Goal: Task Accomplishment & Management: Use online tool/utility

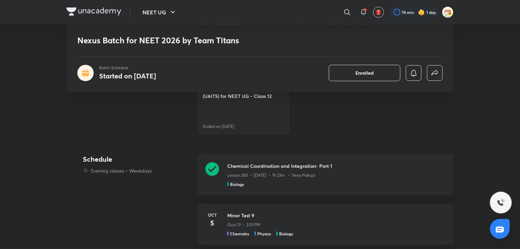
scroll to position [438, 0]
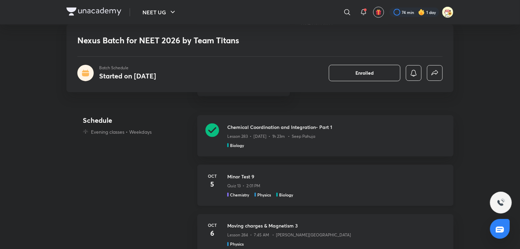
click at [236, 176] on h3 "Minor Test 9" at bounding box center [336, 176] width 218 height 7
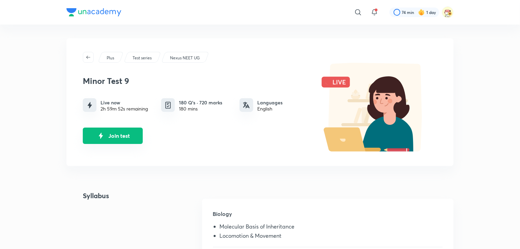
click at [116, 139] on button "Join test" at bounding box center [113, 136] width 60 height 16
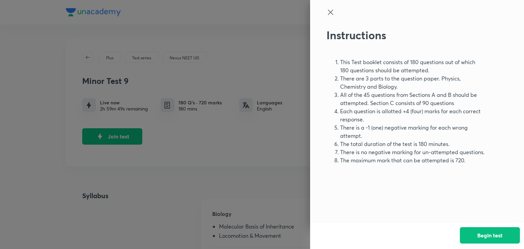
click at [487, 234] on button "Begin test" at bounding box center [490, 235] width 60 height 16
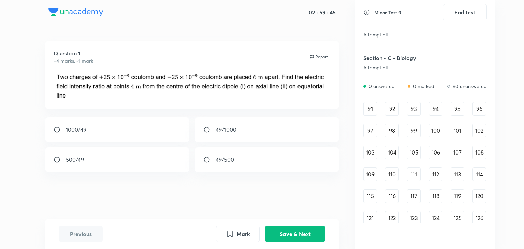
scroll to position [432, 0]
click at [371, 112] on div "91" at bounding box center [370, 109] width 14 height 14
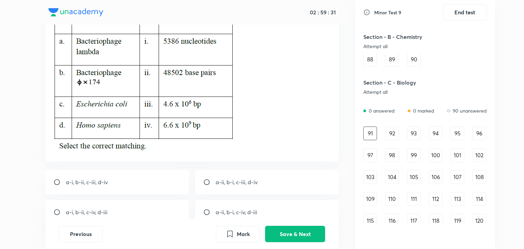
scroll to position [68, 0]
click at [214, 180] on input "radio" at bounding box center [209, 182] width 12 height 7
radio input "true"
click at [299, 236] on button "Save & Next" at bounding box center [295, 233] width 60 height 16
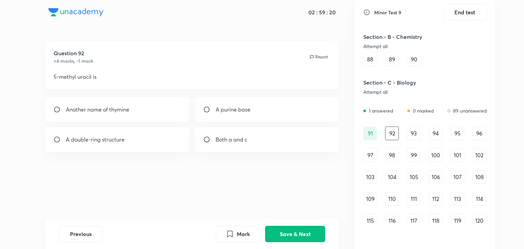
click at [158, 107] on div "Another name of thymine" at bounding box center [117, 109] width 144 height 25
radio input "true"
click at [300, 228] on button "Save & Next" at bounding box center [295, 233] width 60 height 16
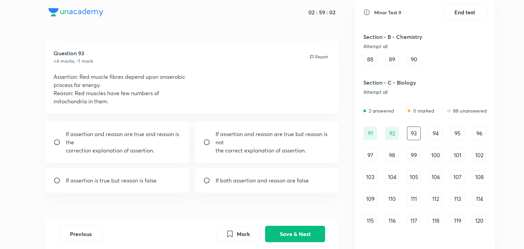
click at [228, 176] on div "If both assertion and reason are false" at bounding box center [267, 180] width 144 height 25
radio input "true"
click at [300, 229] on button "Save & Next" at bounding box center [295, 233] width 60 height 16
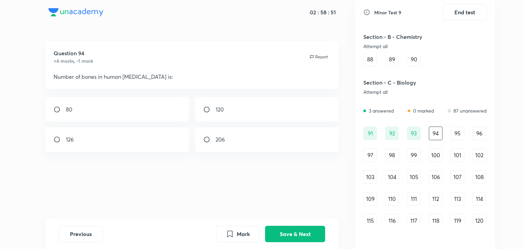
click at [147, 131] on div "﻿126" at bounding box center [117, 139] width 144 height 25
radio input "true"
click at [304, 228] on button "Save & Next" at bounding box center [295, 233] width 60 height 16
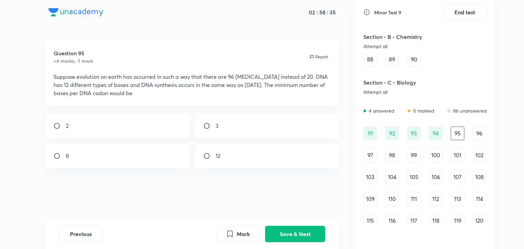
click at [164, 119] on div "2" at bounding box center [117, 126] width 144 height 25
radio input "true"
click at [288, 234] on button "Save & Next" at bounding box center [295, 233] width 60 height 16
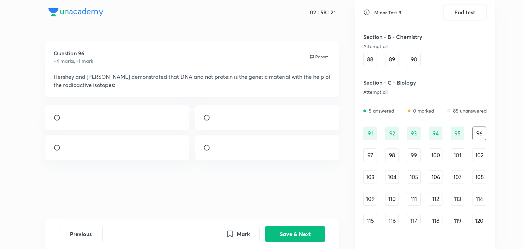
click at [262, 160] on div at bounding box center [267, 147] width 144 height 25
radio input "true"
click at [288, 232] on button "Save & Next" at bounding box center [295, 233] width 60 height 16
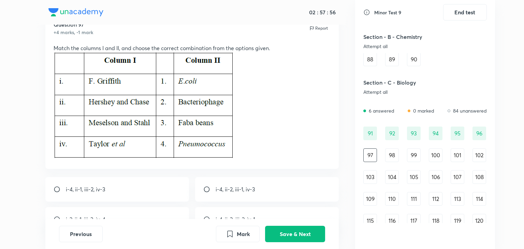
scroll to position [57, 0]
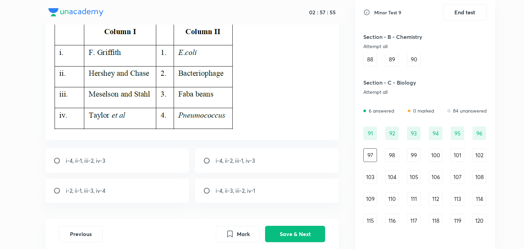
click at [229, 163] on p "i-4, ii-2, iii-1, iv-3" at bounding box center [236, 161] width 40 height 8
radio input "true"
click at [284, 228] on button "Save & Next" at bounding box center [295, 233] width 60 height 16
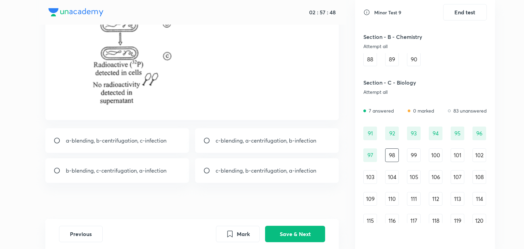
scroll to position [157, 0]
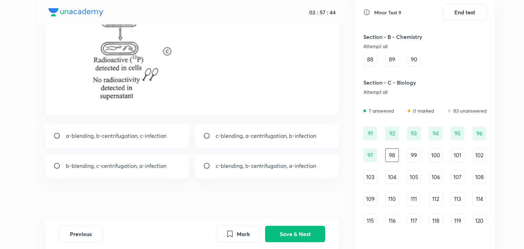
click at [287, 167] on p "c-blending, b-centrifugation, a-infection" at bounding box center [266, 166] width 101 height 8
radio input "true"
click at [137, 167] on p "b-blending, c-centrifugation, a-infection" at bounding box center [116, 166] width 101 height 8
radio input "true"
radio input "false"
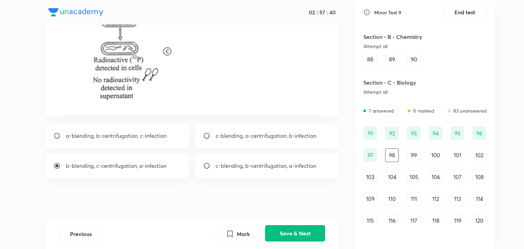
click at [309, 228] on button "Save & Next" at bounding box center [295, 233] width 60 height 16
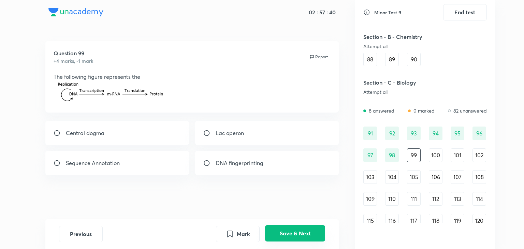
scroll to position [0, 0]
click at [155, 139] on div "Central dogma" at bounding box center [117, 133] width 144 height 25
radio input "true"
click at [306, 235] on button "Save & Next" at bounding box center [295, 233] width 60 height 16
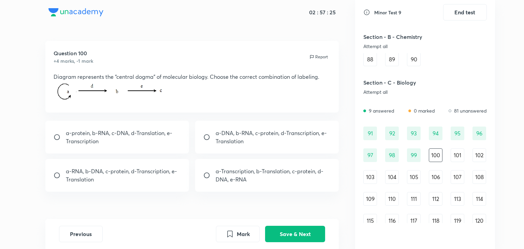
click at [244, 145] on p "a-DNA, b-RNA, c-protein, d-Transcription, e-Translation" at bounding box center [273, 137] width 115 height 16
radio input "true"
click at [286, 232] on button "Save & Next" at bounding box center [295, 233] width 60 height 16
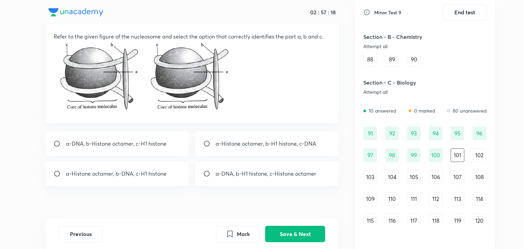
scroll to position [41, 0]
click at [281, 138] on div "a-Histone octamer, b-H1 histone, c-DNA" at bounding box center [267, 143] width 144 height 25
radio input "true"
click at [290, 234] on button "Save & Next" at bounding box center [295, 233] width 60 height 16
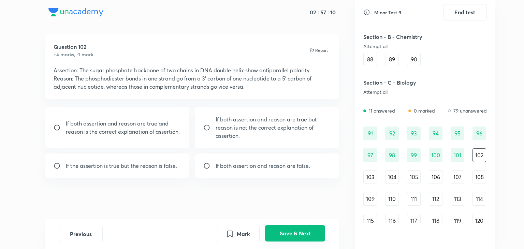
scroll to position [6, 0]
click at [219, 134] on p "If both assertion and reason are true but reason is not the correct explanation…" at bounding box center [273, 127] width 115 height 25
radio input "true"
click at [135, 123] on p "If both assertion and reason are true and reason is the correct explanation of …" at bounding box center [123, 127] width 115 height 16
radio input "true"
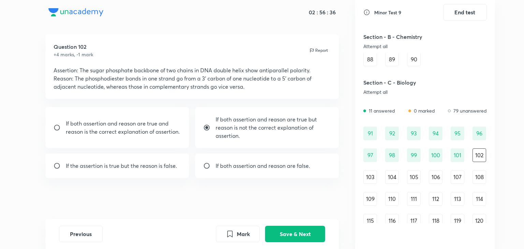
radio input "false"
click at [287, 228] on button "Save & Next" at bounding box center [295, 233] width 60 height 16
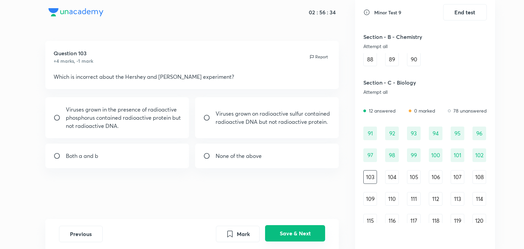
scroll to position [0, 0]
click at [221, 154] on p "None of the above" at bounding box center [239, 156] width 46 height 8
radio input "true"
click at [151, 138] on div "Viruses grown in the presence of radioactive phosphorus contained radioactive p…" at bounding box center [192, 132] width 294 height 71
click at [146, 150] on div "Both a and b" at bounding box center [117, 156] width 144 height 25
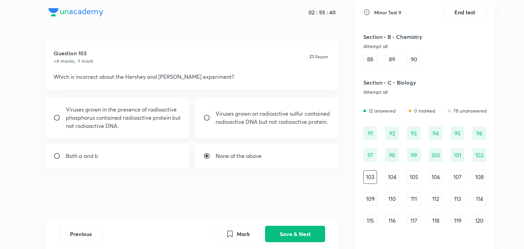
radio input "true"
radio input "false"
click at [299, 228] on button "Save & Next" at bounding box center [295, 233] width 60 height 16
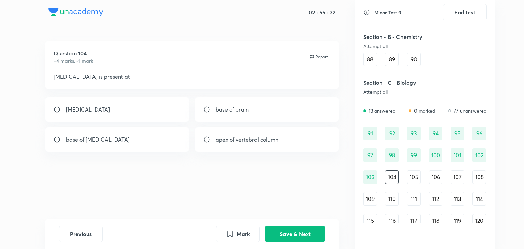
click at [160, 115] on div "[MEDICAL_DATA]" at bounding box center [117, 109] width 144 height 25
radio input "true"
click at [302, 229] on button "Save & Next" at bounding box center [295, 233] width 60 height 16
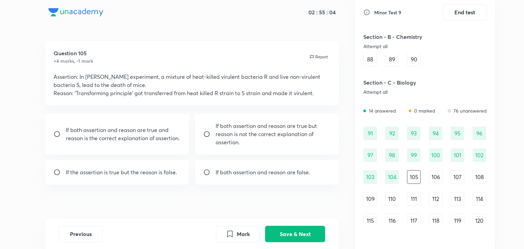
click at [224, 178] on div "If both assertion and reason are false." at bounding box center [267, 172] width 144 height 25
radio input "true"
click at [296, 237] on button "Save & Next" at bounding box center [295, 233] width 60 height 16
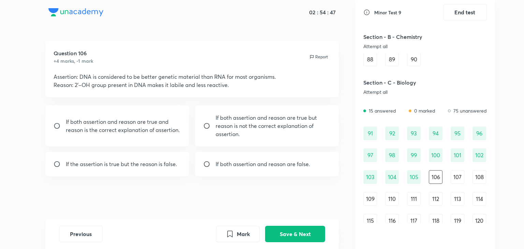
click at [160, 167] on p "If the assertion is true but the reason is false." at bounding box center [121, 164] width 111 height 8
radio input "true"
click at [285, 229] on button "Save & Next" at bounding box center [295, 233] width 60 height 16
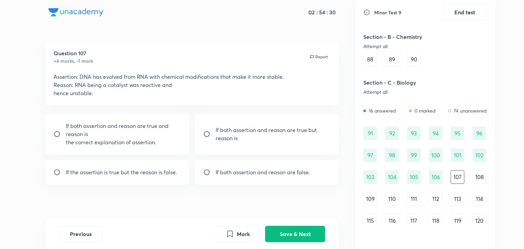
click at [157, 146] on p "the correct explanation of assertion." at bounding box center [123, 142] width 115 height 8
radio input "true"
click at [303, 231] on button "Save & Next" at bounding box center [295, 233] width 60 height 16
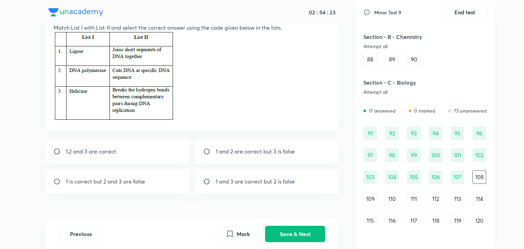
scroll to position [50, 0]
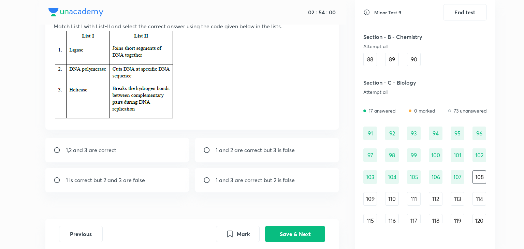
click at [227, 175] on div "1 and 3 are correct but 2 is false" at bounding box center [267, 180] width 144 height 25
radio input "true"
click at [288, 228] on button "Save & Next" at bounding box center [295, 233] width 60 height 16
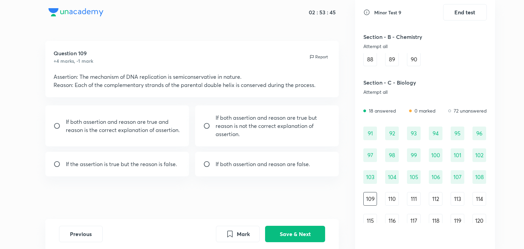
click at [158, 129] on p "If both assertion and reason are true and reason is the correct explanation of …" at bounding box center [123, 126] width 115 height 16
radio input "true"
click at [288, 228] on button "Save & Next" at bounding box center [295, 233] width 60 height 16
click at [210, 131] on div "If both assertion and reason are true but reason is not the correct explanation…" at bounding box center [267, 125] width 144 height 41
radio input "true"
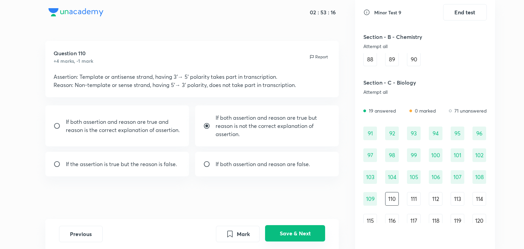
click at [292, 231] on button "Save & Next" at bounding box center [295, 233] width 60 height 16
click at [160, 127] on p "If both assertion and reason are true and reason is the correct explanation of …" at bounding box center [123, 126] width 115 height 16
radio input "true"
click at [297, 240] on button "Save & Next" at bounding box center [295, 233] width 60 height 16
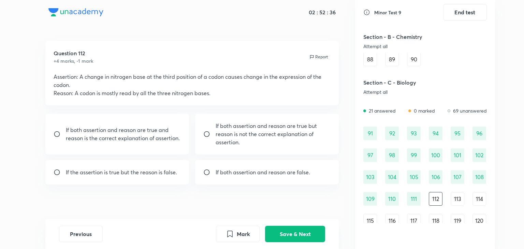
click at [166, 128] on p "If both assertion and reason are true and reason is the correct explanation of …" at bounding box center [123, 134] width 115 height 16
radio input "true"
click at [294, 233] on button "Save & Next" at bounding box center [295, 233] width 60 height 16
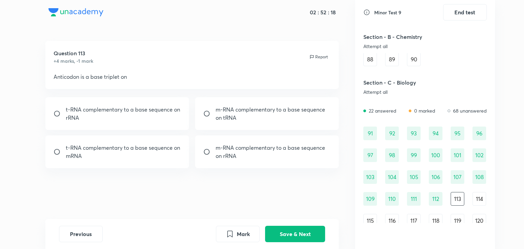
click at [137, 143] on div "t-RNA complementary to a base sequence on mRNA" at bounding box center [117, 151] width 144 height 33
radio input "true"
click at [306, 227] on button "Save & Next" at bounding box center [295, 233] width 60 height 16
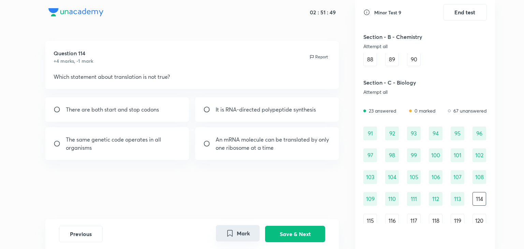
click at [231, 227] on button "Mark" at bounding box center [238, 233] width 44 height 16
click at [303, 234] on button "Save & Next" at bounding box center [295, 233] width 60 height 16
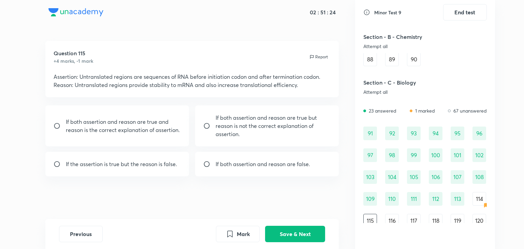
click at [228, 167] on p "If both assertion and reason are false." at bounding box center [263, 164] width 94 height 8
radio input "true"
click at [97, 155] on div "If the assertion is true but the reason is false." at bounding box center [117, 164] width 144 height 25
radio input "true"
radio input "false"
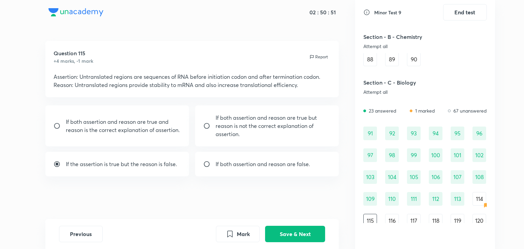
click at [131, 158] on div "If the assertion is true but the reason is false." at bounding box center [117, 164] width 144 height 25
radio input "false"
click at [239, 233] on button "Mark" at bounding box center [238, 233] width 44 height 16
click at [299, 240] on button "Save & Next" at bounding box center [295, 233] width 60 height 16
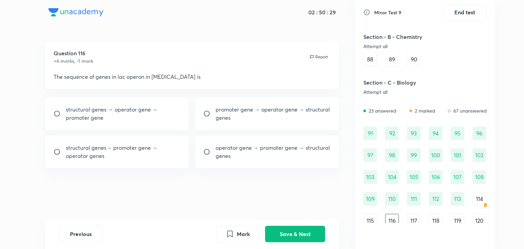
click at [254, 115] on p "promoter gene → operator gene → structural genes" at bounding box center [273, 113] width 115 height 16
radio input "true"
click at [290, 226] on button "Save & Next" at bounding box center [295, 233] width 60 height 16
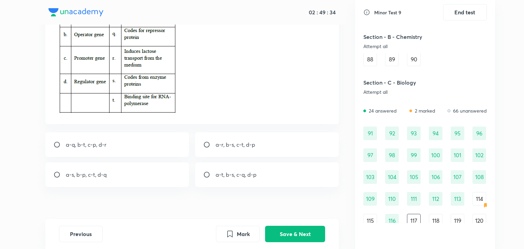
scroll to position [78, 0]
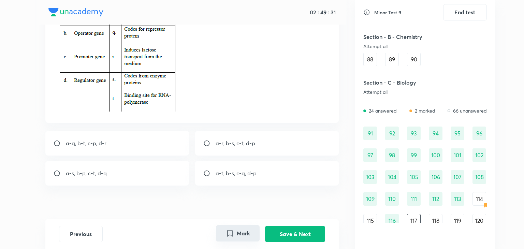
click at [235, 232] on button "Mark" at bounding box center [238, 233] width 44 height 16
click at [294, 234] on button "Save & Next" at bounding box center [295, 233] width 60 height 16
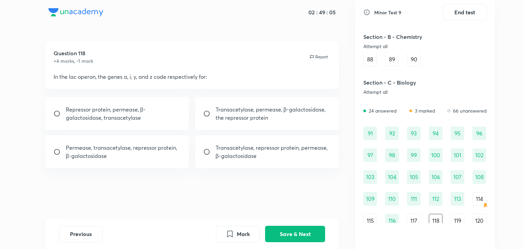
click at [169, 116] on p "Repressor protein, permease, β-galactosidase, transacetylase" at bounding box center [123, 113] width 115 height 16
click at [159, 150] on p "Permease, transacetylase, repressor protein, β-galactosidase" at bounding box center [123, 152] width 115 height 16
radio input "false"
click at [277, 149] on p "Transacetylase, repressor protein, permease, β-galactosidase" at bounding box center [273, 152] width 115 height 16
radio input "false"
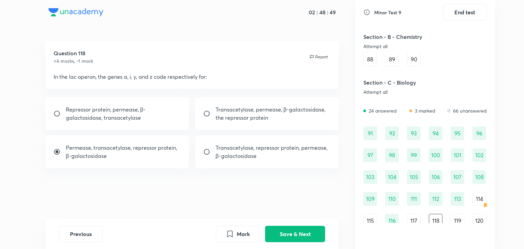
radio input "true"
click at [286, 233] on button "Save & Next" at bounding box center [295, 233] width 60 height 16
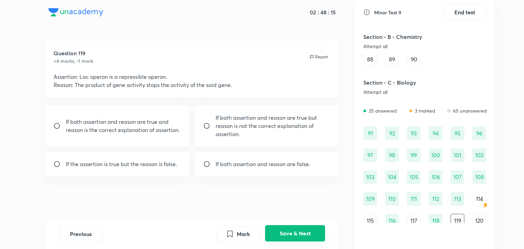
click at [295, 233] on button "Save & Next" at bounding box center [295, 233] width 60 height 16
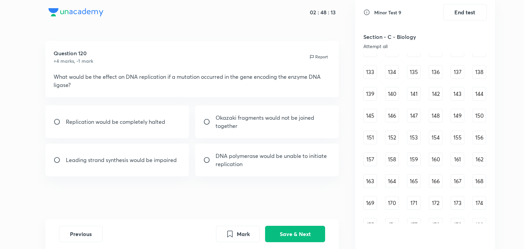
scroll to position [627, 0]
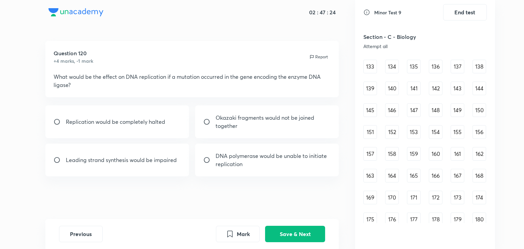
click at [263, 124] on p "Okazaki fragments would not be joined together" at bounding box center [273, 122] width 115 height 16
radio input "true"
click at [286, 226] on button "Save & Next" at bounding box center [295, 233] width 60 height 16
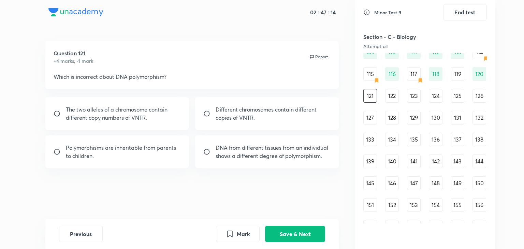
scroll to position [553, 0]
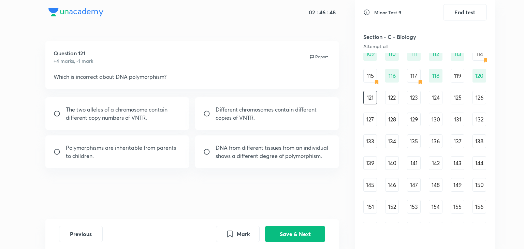
click at [261, 157] on p "DNA from different tissues from an individual shows a different degree of polym…" at bounding box center [273, 152] width 115 height 16
radio input "true"
click at [292, 237] on button "Save & Next" at bounding box center [295, 233] width 60 height 16
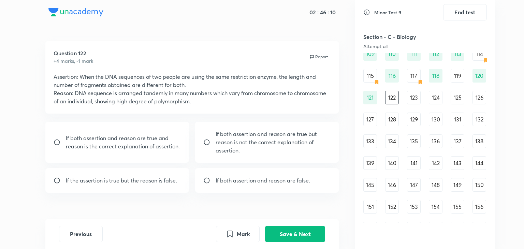
scroll to position [15, 0]
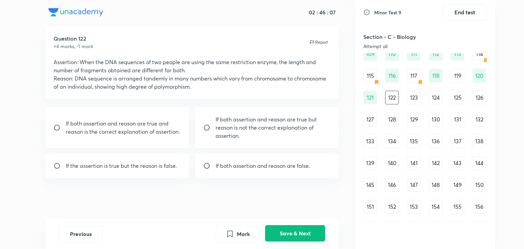
click at [296, 230] on button "Save & Next" at bounding box center [295, 233] width 60 height 16
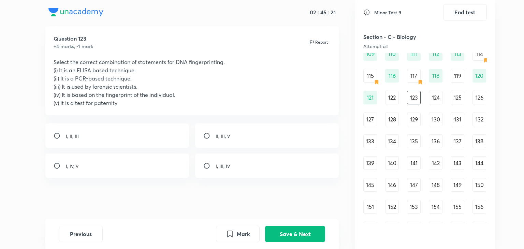
click at [207, 135] on input "radio" at bounding box center [209, 135] width 12 height 7
radio input "true"
click at [288, 234] on button "Save & Next" at bounding box center [295, 233] width 60 height 16
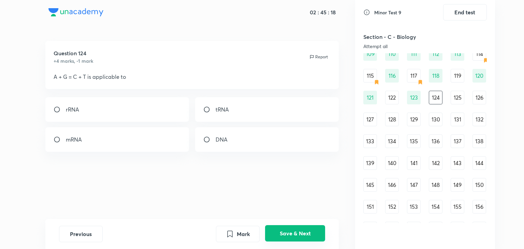
scroll to position [0, 0]
click at [281, 146] on div "DNA" at bounding box center [267, 139] width 144 height 25
radio input "true"
click at [288, 230] on button "Save & Next" at bounding box center [295, 233] width 60 height 16
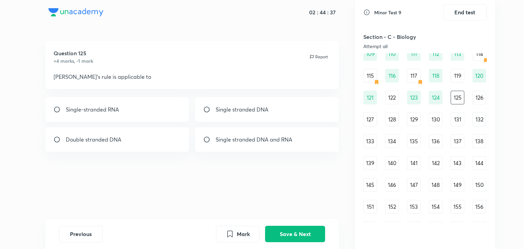
click at [135, 137] on div "Double stranded DNA" at bounding box center [117, 139] width 144 height 25
radio input "true"
click at [294, 225] on div "Previous Mark Save & Next" at bounding box center [192, 234] width 294 height 30
click at [296, 235] on button "Save & Next" at bounding box center [295, 233] width 60 height 16
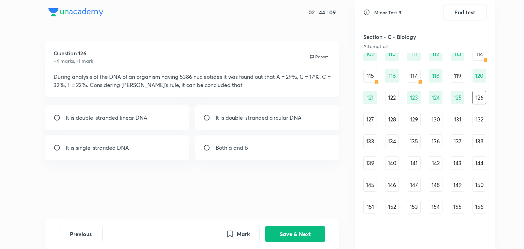
click at [130, 152] on div "It is single-stranded DNA" at bounding box center [117, 147] width 144 height 25
radio input "true"
click at [283, 225] on button "Save & Next" at bounding box center [295, 233] width 60 height 16
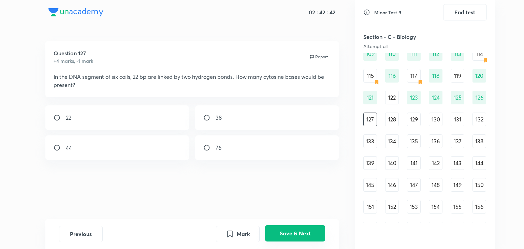
click at [306, 234] on button "Save & Next" at bounding box center [295, 233] width 60 height 16
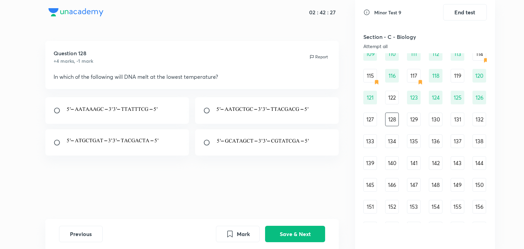
click at [123, 111] on img at bounding box center [113, 109] width 94 height 8
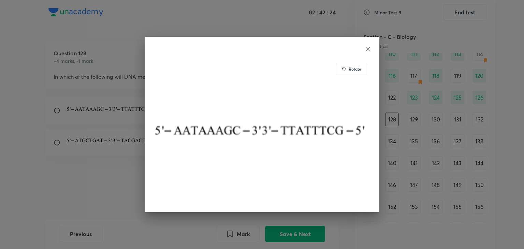
click at [366, 60] on img at bounding box center [262, 131] width 218 height 145
click at [149, 168] on div "Rotate" at bounding box center [262, 124] width 235 height 175
click at [100, 175] on div "Rotate" at bounding box center [262, 124] width 524 height 249
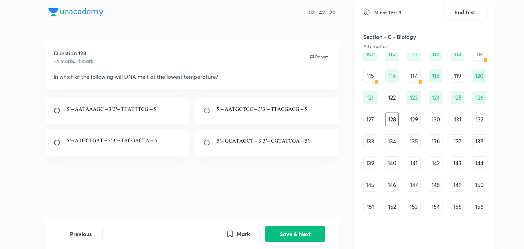
click at [56, 113] on input "radio" at bounding box center [60, 110] width 12 height 7
radio input "true"
click at [285, 230] on button "Save & Next" at bounding box center [295, 233] width 60 height 16
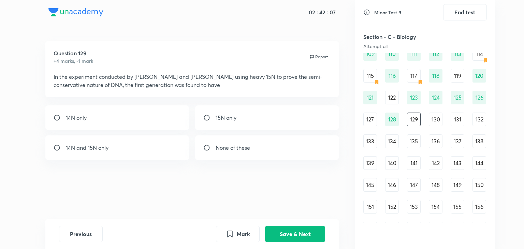
click at [162, 159] on div "14N and 15N only" at bounding box center [117, 147] width 144 height 25
radio input "true"
click at [286, 231] on button "Save & Next" at bounding box center [295, 233] width 60 height 16
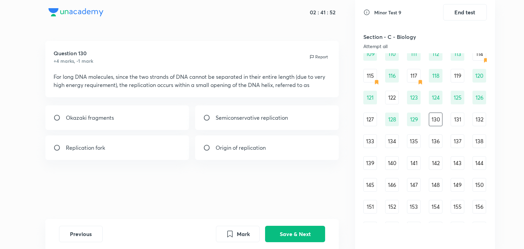
click at [145, 146] on div "Replication fork" at bounding box center [117, 147] width 144 height 25
radio input "true"
click at [297, 229] on button "Save & Next" at bounding box center [295, 233] width 60 height 16
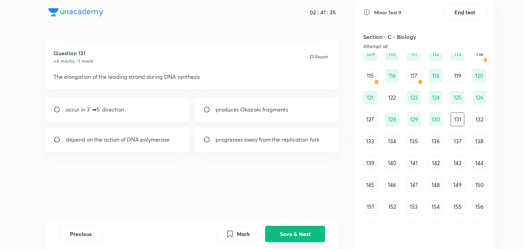
click at [153, 144] on div "depend on the action of DNA polymerase" at bounding box center [117, 139] width 144 height 25
radio input "true"
click at [287, 231] on button "Save & Next" at bounding box center [295, 233] width 60 height 16
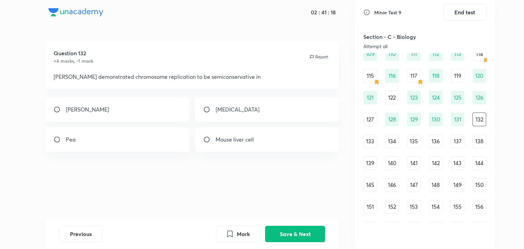
click at [155, 84] on div "Question 132 +4 marks, -1 mark Report [PERSON_NAME] demonstrated chromosome rep…" at bounding box center [192, 65] width 294 height 48
click at [150, 109] on div "[PERSON_NAME]" at bounding box center [117, 109] width 144 height 25
radio input "true"
click at [297, 234] on button "Save & Next" at bounding box center [295, 233] width 60 height 16
click at [136, 139] on div "transcription" at bounding box center [117, 139] width 144 height 25
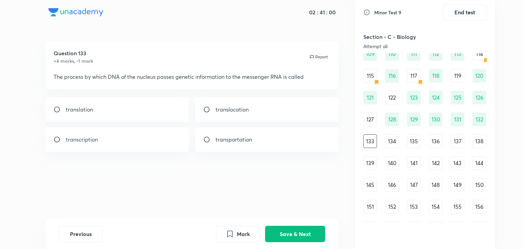
radio input "true"
click at [292, 232] on button "Save & Next" at bounding box center [295, 233] width 60 height 16
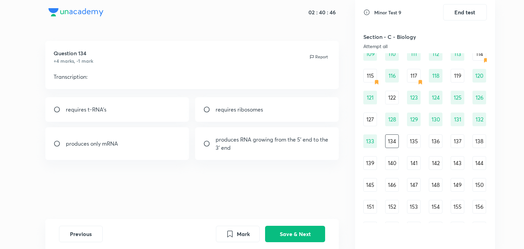
click at [173, 137] on div "produces only mRNA" at bounding box center [117, 143] width 144 height 33
click at [268, 146] on p "produces RNA growing from the 5' end to the 3' end" at bounding box center [273, 143] width 115 height 16
radio input "false"
radio input "true"
click at [234, 241] on button "Mark" at bounding box center [238, 233] width 44 height 16
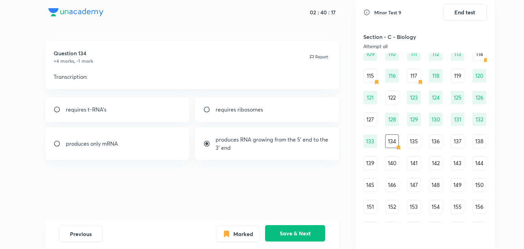
click at [286, 235] on button "Save & Next" at bounding box center [295, 233] width 60 height 16
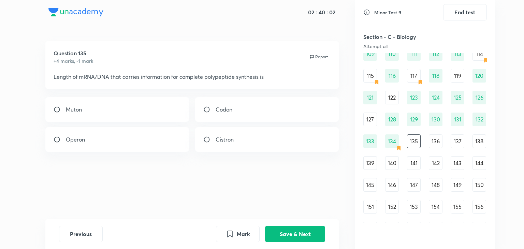
click at [222, 139] on p "Cistron" at bounding box center [225, 139] width 18 height 8
radio input "true"
click at [287, 227] on button "Save & Next" at bounding box center [295, 233] width 60 height 16
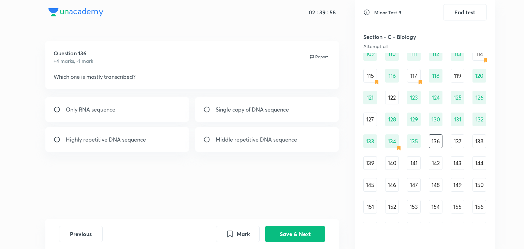
scroll to position [646, 0]
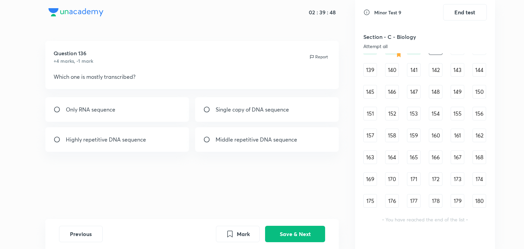
click at [101, 119] on div "Only RNA sequence" at bounding box center [117, 109] width 144 height 25
click at [252, 104] on div "Single copy of DNA sequence" at bounding box center [267, 109] width 144 height 25
radio input "false"
radio input "true"
click at [291, 236] on button "Save & Next" at bounding box center [295, 233] width 60 height 16
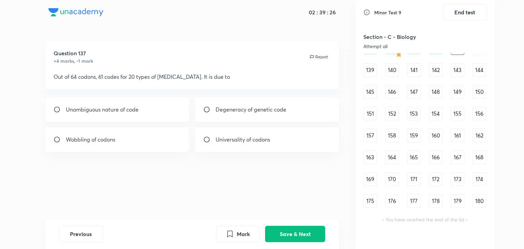
click at [243, 114] on div "Degeneracy of genetic code" at bounding box center [267, 109] width 144 height 25
radio input "true"
click at [293, 238] on button "Save & Next" at bounding box center [295, 233] width 60 height 16
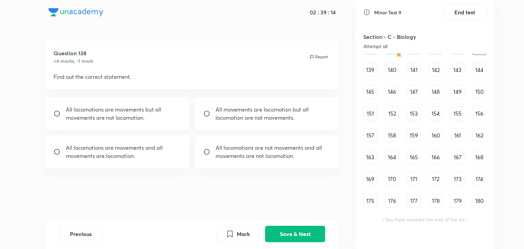
click at [159, 113] on p "All locomotions are movements but all" at bounding box center [113, 109] width 95 height 8
radio input "true"
click at [297, 236] on button "Save & Next" at bounding box center [295, 233] width 60 height 16
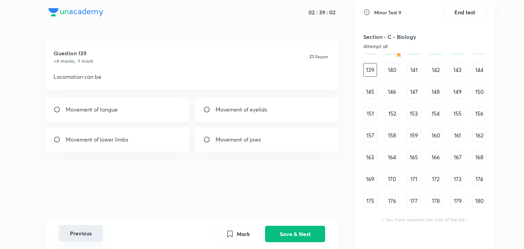
click at [92, 227] on button "Previous" at bounding box center [81, 233] width 44 height 16
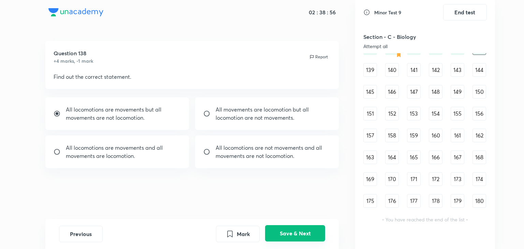
click at [308, 232] on button "Save & Next" at bounding box center [295, 233] width 60 height 16
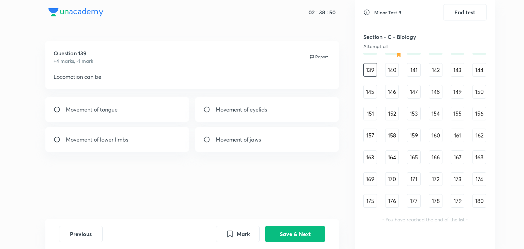
click at [146, 141] on div "Movement of lower limbs" at bounding box center [117, 139] width 144 height 25
radio input "true"
click at [292, 228] on button "Save & Next" at bounding box center [295, 233] width 60 height 16
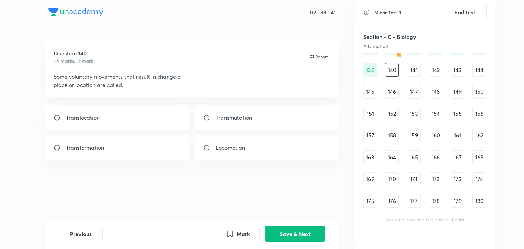
click at [243, 150] on p "Locomotion" at bounding box center [230, 148] width 29 height 8
radio input "true"
click at [285, 238] on button "Save & Next" at bounding box center [295, 233] width 60 height 16
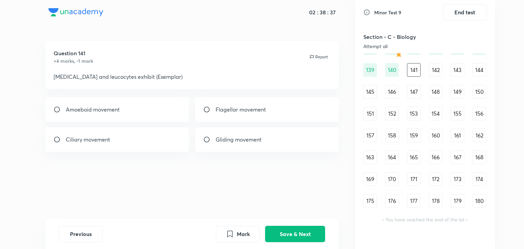
click at [167, 112] on div "Amoeboid movement" at bounding box center [117, 109] width 144 height 25
radio input "true"
click at [281, 226] on button "Save & Next" at bounding box center [295, 233] width 60 height 16
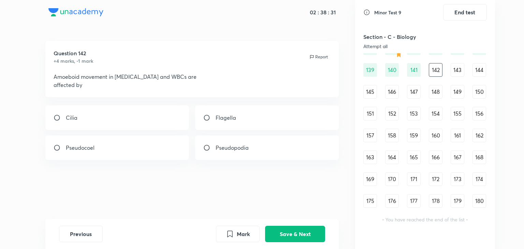
click at [163, 147] on div "Pseudocoel" at bounding box center [117, 147] width 144 height 25
click at [229, 148] on p "Pseudopodia" at bounding box center [232, 148] width 33 height 8
radio input "false"
radio input "true"
click at [293, 231] on button "Save & Next" at bounding box center [295, 233] width 60 height 16
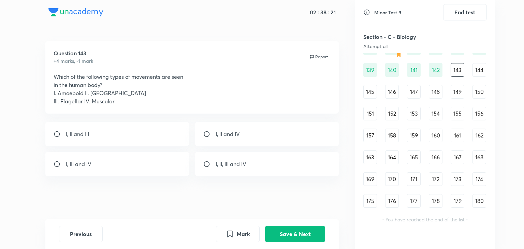
click at [233, 163] on p "I, II, III and IV" at bounding box center [231, 164] width 31 height 8
radio input "true"
click at [310, 235] on button "Save & Next" at bounding box center [295, 233] width 60 height 16
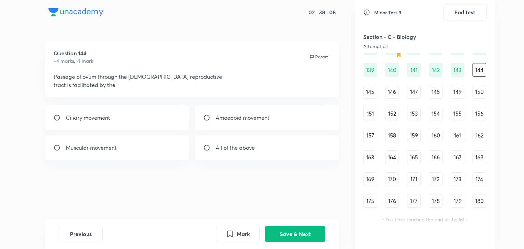
click at [161, 124] on div "Ciliary movement" at bounding box center [117, 117] width 144 height 25
radio input "true"
click at [297, 231] on button "Save & Next" at bounding box center [295, 233] width 60 height 16
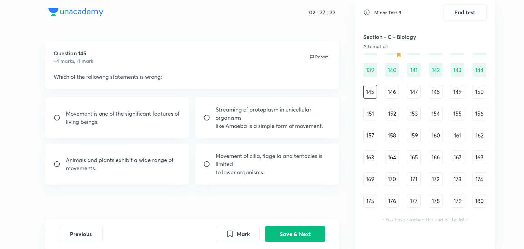
click at [163, 112] on p "Movement is one of the significant features of" at bounding box center [123, 113] width 114 height 8
click at [176, 103] on div "Movement is one of the significant features of living beings." at bounding box center [117, 117] width 144 height 41
radio input "false"
click at [246, 159] on p "Movement of cilia, flagella and tentacles is limited" at bounding box center [273, 160] width 115 height 16
radio input "true"
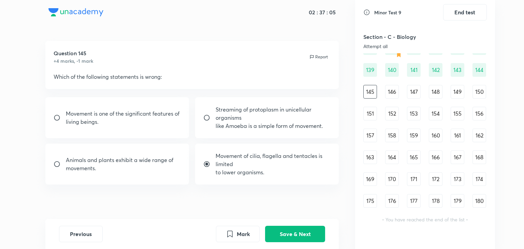
click at [244, 116] on p "Streaming of protoplasm in unicellular organisms" at bounding box center [273, 113] width 115 height 16
radio input "true"
radio input "false"
click at [255, 166] on p "Movement of cilia, flagella and tentacles is limited" at bounding box center [273, 160] width 115 height 16
radio input "false"
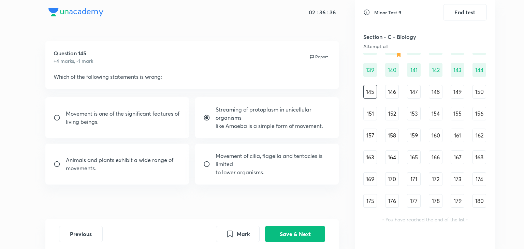
radio input "true"
click at [290, 229] on button "Save & Next" at bounding box center [295, 233] width 60 height 16
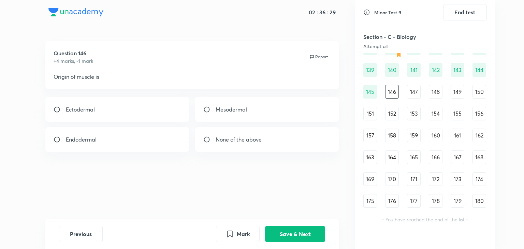
click at [230, 111] on p "Mesodermal" at bounding box center [231, 109] width 31 height 8
radio input "true"
click at [285, 226] on button "Save & Next" at bounding box center [295, 233] width 60 height 16
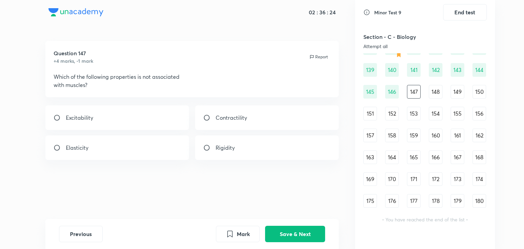
click at [214, 149] on input "radio" at bounding box center [209, 147] width 12 height 7
radio input "true"
click at [295, 224] on div "Previous Mark Save & Next" at bounding box center [192, 234] width 294 height 30
click at [295, 227] on button "Save & Next" at bounding box center [295, 233] width 60 height 16
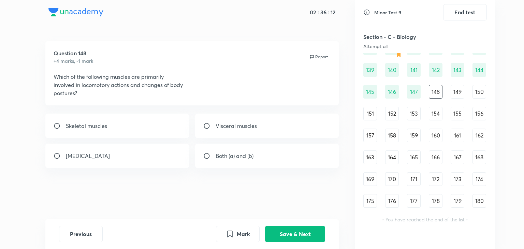
click at [120, 118] on div "Skeletal muscles" at bounding box center [117, 126] width 144 height 25
radio input "true"
click at [290, 231] on button "Save & Next" at bounding box center [295, 233] width 60 height 16
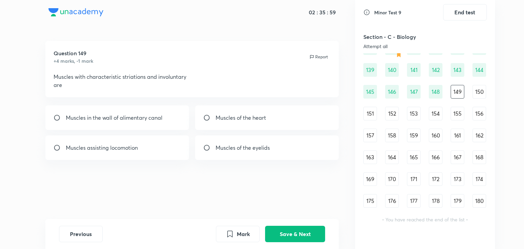
click at [240, 114] on p "Muscles of the heart" at bounding box center [241, 118] width 50 height 8
radio input "true"
click at [288, 232] on button "Save & Next" at bounding box center [295, 233] width 60 height 16
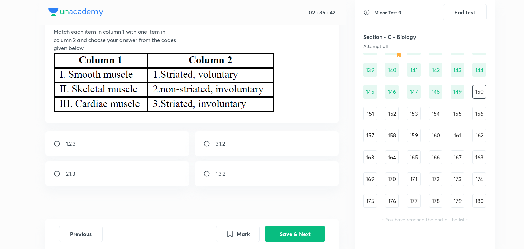
scroll to position [49, 0]
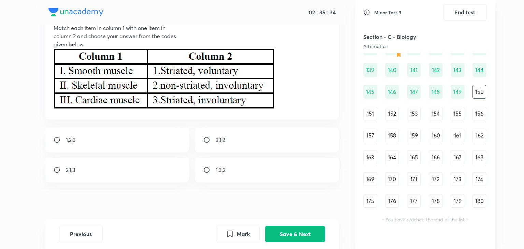
click at [159, 171] on div "2,1,3" at bounding box center [117, 170] width 144 height 25
radio input "true"
click at [286, 232] on button "Save & Next" at bounding box center [295, 233] width 60 height 16
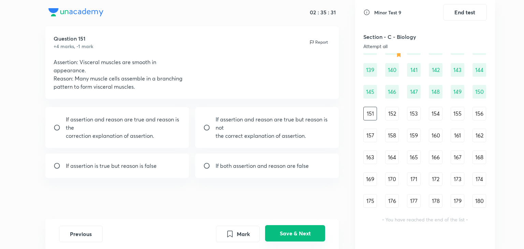
scroll to position [15, 0]
click at [90, 228] on button "Previous" at bounding box center [81, 233] width 44 height 16
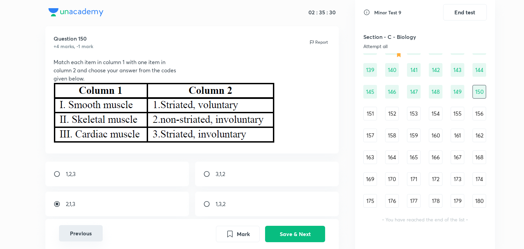
click at [90, 228] on button "Previous" at bounding box center [81, 233] width 44 height 16
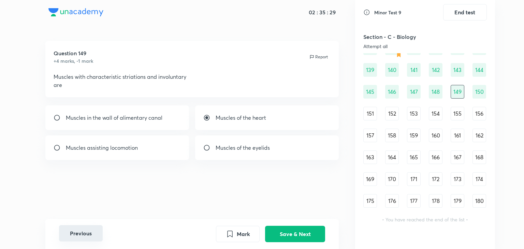
scroll to position [0, 0]
click at [286, 234] on button "Save & Next" at bounding box center [295, 233] width 60 height 16
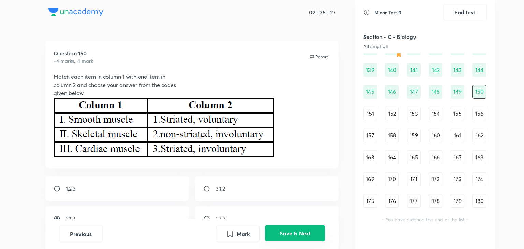
click at [286, 234] on button "Save & Next" at bounding box center [295, 233] width 60 height 16
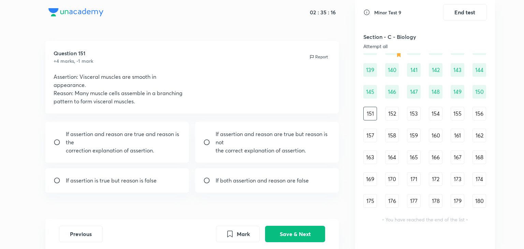
click at [149, 174] on div "If assertion is true but reason is false" at bounding box center [117, 180] width 144 height 25
radio input "true"
click at [296, 228] on button "Save & Next" at bounding box center [295, 233] width 60 height 16
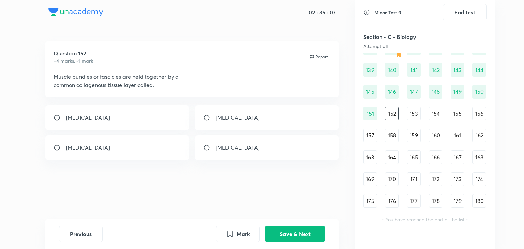
click at [117, 142] on div "[MEDICAL_DATA]" at bounding box center [117, 147] width 144 height 25
radio input "true"
click at [300, 232] on button "Save & Next" at bounding box center [295, 233] width 60 height 16
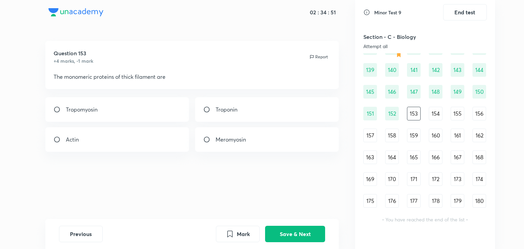
click at [224, 143] on p "Meromyosin" at bounding box center [231, 139] width 30 height 8
radio input "true"
click at [286, 229] on button "Save & Next" at bounding box center [295, 233] width 60 height 16
click at [150, 112] on div "[MEDICAL_DATA]" at bounding box center [117, 109] width 144 height 25
radio input "true"
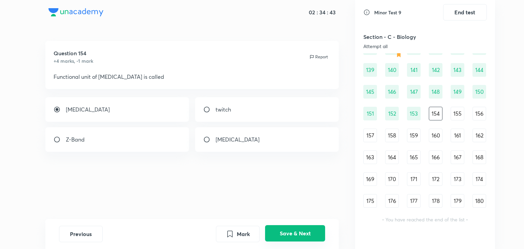
click at [303, 230] on button "Save & Next" at bounding box center [295, 233] width 60 height 16
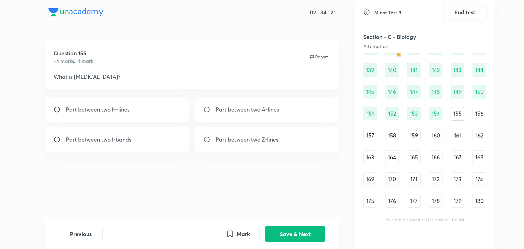
click at [231, 139] on p "Part between two Z-lines" at bounding box center [247, 139] width 63 height 8
radio input "true"
click at [292, 234] on button "Save & Next" at bounding box center [295, 233] width 60 height 16
click at [148, 115] on div "actin, troponin, tropomyosin" at bounding box center [117, 109] width 144 height 25
radio input "true"
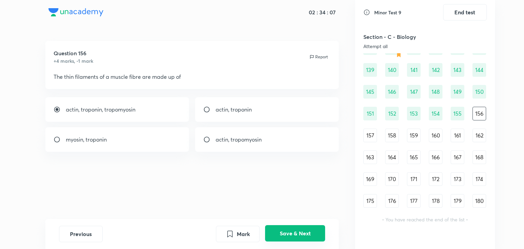
click at [301, 231] on button "Save & Next" at bounding box center [295, 233] width 60 height 16
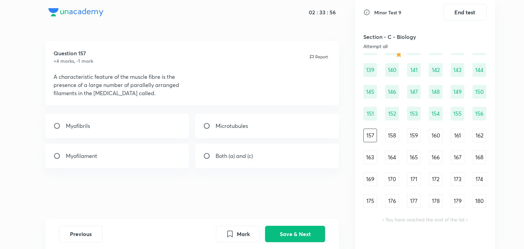
click at [168, 112] on div "Question 157 +4 marks, -1 mark Report A characteristic feature of the muscle fi…" at bounding box center [192, 130] width 326 height 178
click at [164, 125] on div "Myofibrils" at bounding box center [117, 126] width 144 height 25
radio input "true"
click at [285, 234] on button "Save & Next" at bounding box center [295, 233] width 60 height 16
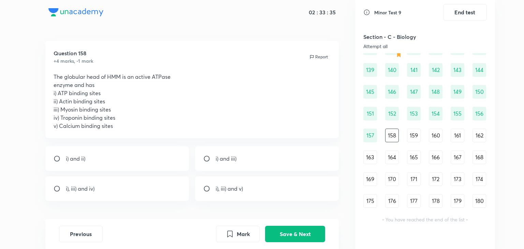
click at [143, 144] on div "Question 158 +4 marks, -1 mark Report The globular head of HMM is an active ATP…" at bounding box center [192, 141] width 326 height 201
click at [136, 161] on div "i) and ii)" at bounding box center [117, 158] width 144 height 25
radio input "true"
click at [297, 235] on button "Save & Next" at bounding box center [295, 233] width 60 height 16
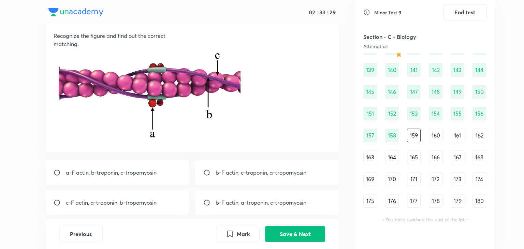
scroll to position [42, 0]
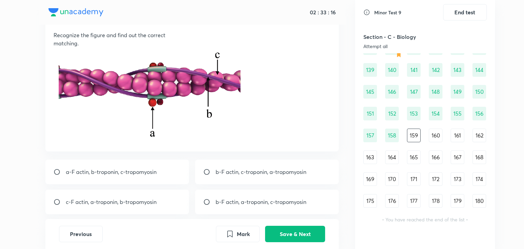
click at [145, 203] on p "c-F actin, a-troponin, b-tropomyosin" at bounding box center [111, 202] width 91 height 8
radio input "true"
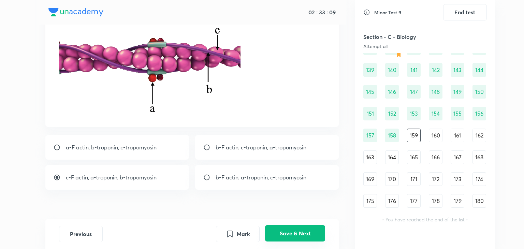
click at [299, 233] on button "Save & Next" at bounding box center [295, 233] width 60 height 16
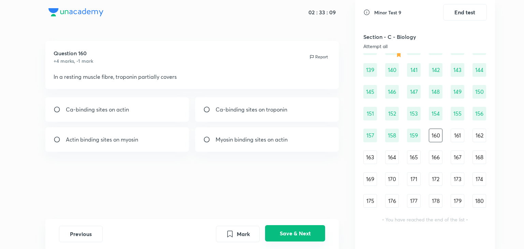
scroll to position [0, 0]
click at [216, 133] on div "Myosin binding sites on actin" at bounding box center [267, 139] width 144 height 25
radio input "true"
click at [291, 227] on button "Save & Next" at bounding box center [295, 233] width 60 height 16
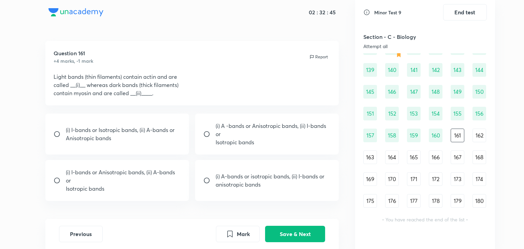
click at [164, 125] on div "(i) I-bands or Isotropic bands, (ii) A-bands or Anisotropic bands" at bounding box center [117, 134] width 144 height 41
radio input "true"
click at [294, 232] on button "Save & Next" at bounding box center [295, 233] width 60 height 16
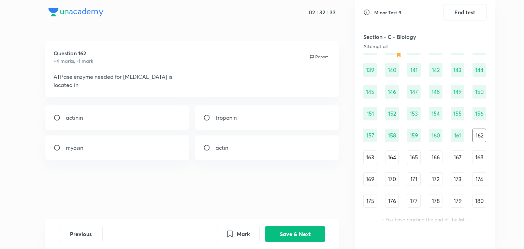
click at [132, 154] on div "myosin" at bounding box center [117, 147] width 144 height 25
radio input "true"
click at [293, 235] on button "Save & Next" at bounding box center [295, 233] width 60 height 16
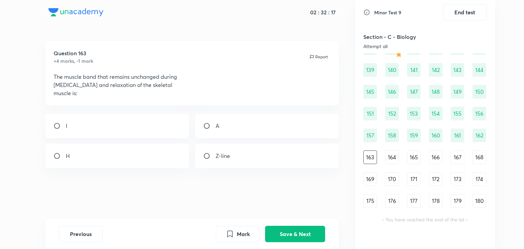
click at [261, 115] on div "A" at bounding box center [267, 126] width 144 height 25
radio input "true"
click at [291, 232] on button "Save & Next" at bounding box center [295, 233] width 60 height 16
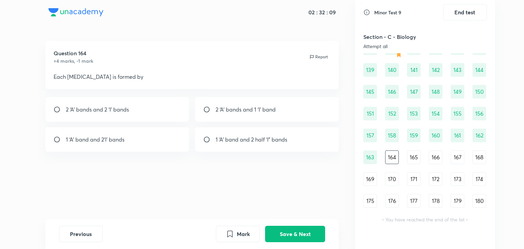
click at [143, 144] on div "1 ‘A’ band and 2’I’ bands" at bounding box center [117, 139] width 144 height 25
click at [210, 135] on div "1 ‘A’ band and 2 half ‘I” bands" at bounding box center [267, 139] width 144 height 25
radio input "false"
radio input "true"
click at [301, 230] on button "Save & Next" at bounding box center [295, 233] width 60 height 16
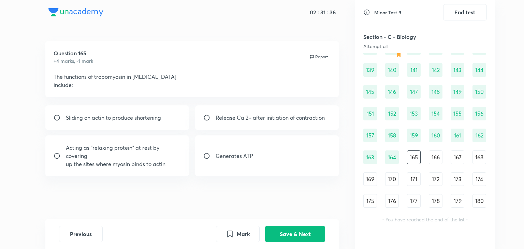
click at [94, 107] on div "Sliding on actin to produce shortening" at bounding box center [117, 117] width 144 height 25
radio input "true"
click at [296, 228] on button "Save & Next" at bounding box center [295, 233] width 60 height 16
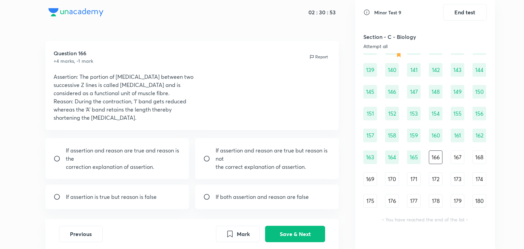
scroll to position [31, 0]
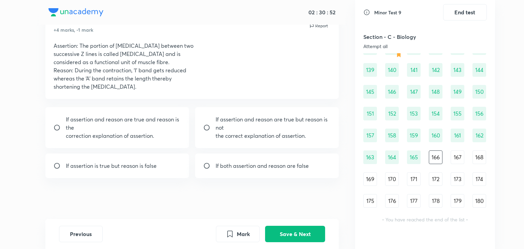
click at [213, 126] on input "radio" at bounding box center [209, 127] width 12 height 7
radio input "true"
click at [289, 232] on button "Save & Next" at bounding box center [295, 233] width 60 height 16
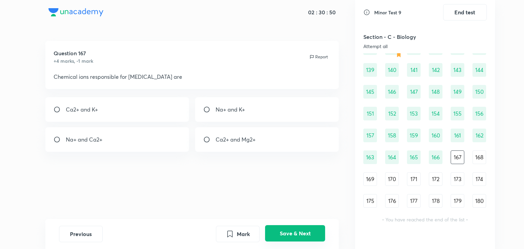
scroll to position [0, 0]
click at [252, 143] on p "Ca2+ and Mg2+" at bounding box center [236, 139] width 40 height 8
radio input "true"
click at [283, 229] on button "Save & Next" at bounding box center [295, 233] width 60 height 16
click at [166, 101] on div "Troponin" at bounding box center [117, 109] width 144 height 25
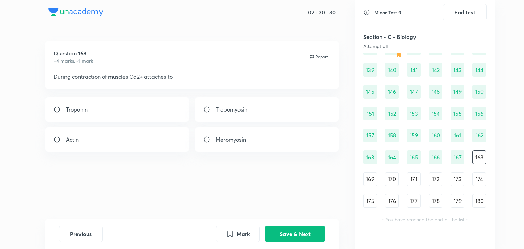
radio input "true"
click at [295, 238] on button "Save & Next" at bounding box center [295, 233] width 60 height 16
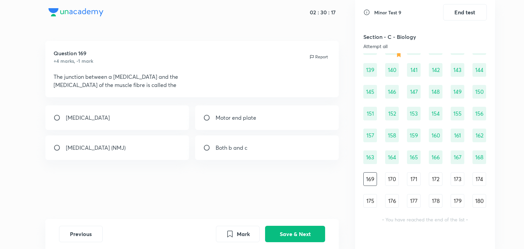
click at [172, 147] on div "[MEDICAL_DATA] (NMJ)" at bounding box center [117, 147] width 144 height 25
click at [237, 139] on div "Both b and c" at bounding box center [267, 147] width 144 height 25
radio input "false"
radio input "true"
click at [289, 227] on button "Save & Next" at bounding box center [295, 233] width 60 height 16
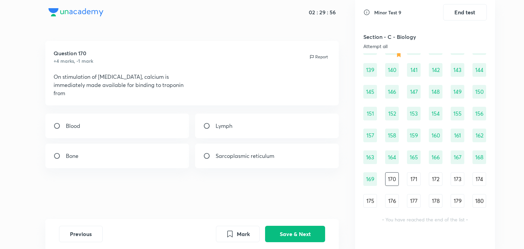
click at [282, 154] on div "Sarcoplasmic reticulum" at bounding box center [267, 156] width 144 height 25
radio input "true"
click at [278, 227] on button "Save & Next" at bounding box center [295, 233] width 60 height 16
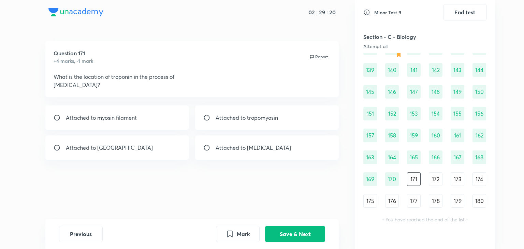
click at [213, 118] on input "radio" at bounding box center [209, 117] width 12 height 7
radio input "true"
click at [279, 231] on button "Save & Next" at bounding box center [295, 233] width 60 height 16
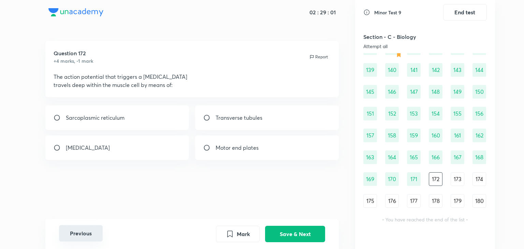
click at [75, 241] on button "Previous" at bounding box center [81, 233] width 44 height 16
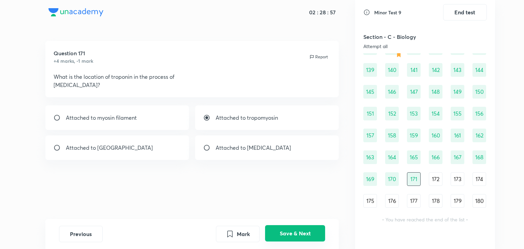
click at [284, 235] on button "Save & Next" at bounding box center [295, 233] width 60 height 16
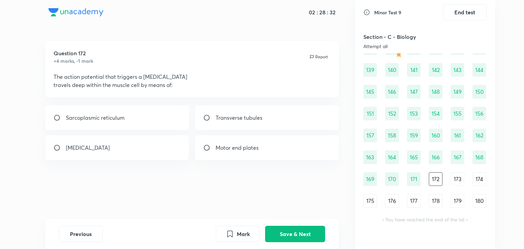
click at [220, 146] on p "Motor end plates" at bounding box center [237, 148] width 43 height 8
radio input "true"
click at [233, 115] on p "Transverse tubules" at bounding box center [239, 118] width 47 height 8
radio input "true"
radio input "false"
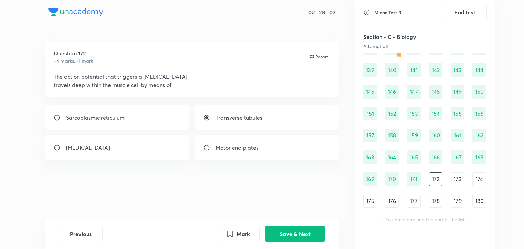
drag, startPoint x: 209, startPoint y: 200, endPoint x: 220, endPoint y: 199, distance: 11.3
click at [220, 199] on div "Question 172 +4 marks, -1 mark Report The action potential that triggers a [MED…" at bounding box center [192, 130] width 326 height 178
click at [293, 229] on button "Save & Next" at bounding box center [295, 233] width 60 height 16
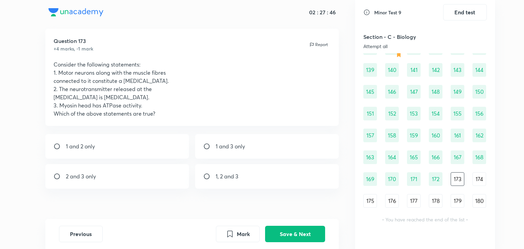
scroll to position [12, 0]
click at [218, 174] on p "1, 2 and 3" at bounding box center [227, 176] width 23 height 8
radio input "true"
click at [285, 227] on button "Save & Next" at bounding box center [295, 233] width 60 height 16
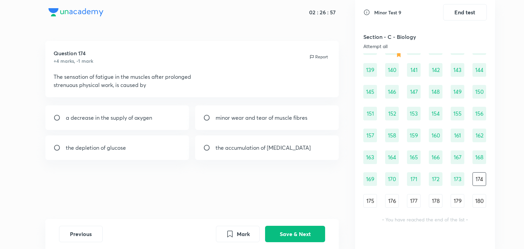
click at [232, 148] on p "the accumulation of [MEDICAL_DATA]" at bounding box center [263, 148] width 95 height 8
radio input "true"
click at [154, 115] on div "a decrease in the supply of oxygen" at bounding box center [117, 117] width 144 height 25
radio input "true"
radio input "false"
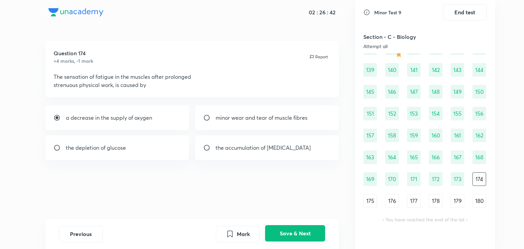
click at [288, 231] on button "Save & Next" at bounding box center [295, 233] width 60 height 16
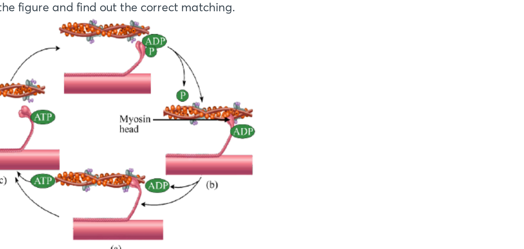
scroll to position [26, 0]
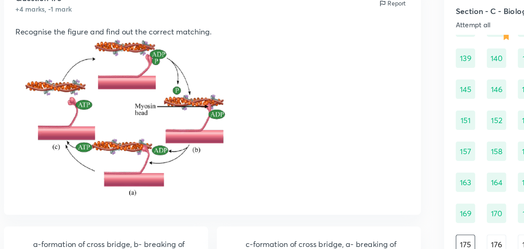
click at [149, 142] on img at bounding box center [133, 112] width 159 height 115
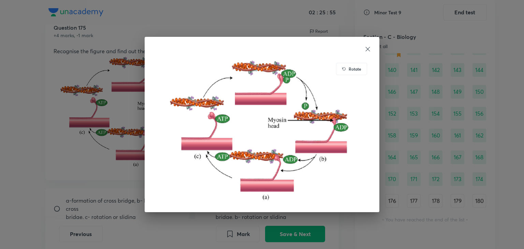
click at [101, 112] on div "Rotate" at bounding box center [262, 124] width 524 height 249
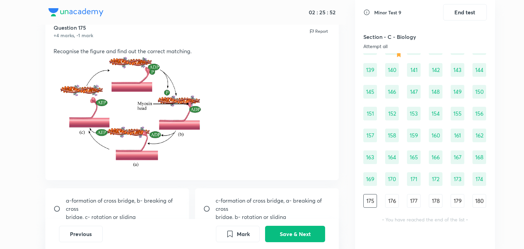
scroll to position [99, 0]
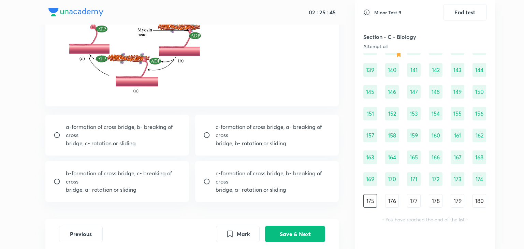
click at [114, 187] on p "bridge, a- rotation or sliding" at bounding box center [123, 190] width 115 height 8
radio input "true"
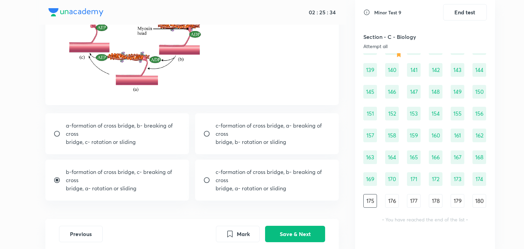
scroll to position [101, 0]
click at [297, 233] on button "Save & Next" at bounding box center [295, 233] width 60 height 16
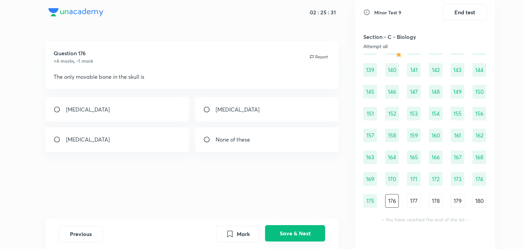
scroll to position [0, 0]
click at [162, 113] on div "[MEDICAL_DATA]" at bounding box center [117, 109] width 144 height 25
radio input "true"
click at [295, 231] on button "Save & Next" at bounding box center [295, 233] width 60 height 16
click at [145, 135] on div "vertebral column" at bounding box center [117, 139] width 144 height 25
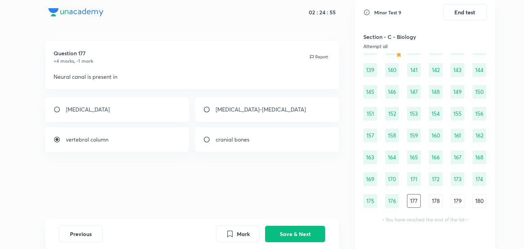
click at [238, 147] on div "cranial bones" at bounding box center [267, 139] width 144 height 25
radio input "false"
radio input "true"
click at [129, 138] on div "vertebral column" at bounding box center [117, 139] width 144 height 25
radio input "true"
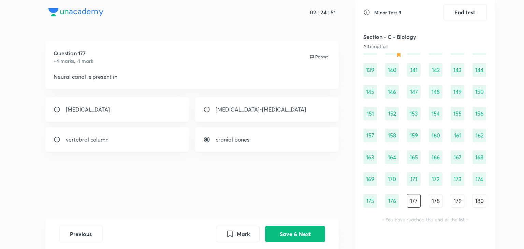
radio input "false"
click at [284, 229] on button "Save & Next" at bounding box center [295, 233] width 60 height 16
click at [155, 136] on div "8th, 9th and 10th" at bounding box center [117, 139] width 144 height 25
radio input "true"
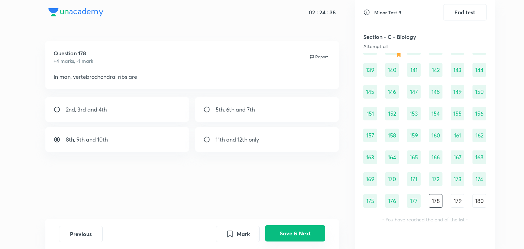
click at [297, 238] on button "Save & Next" at bounding box center [295, 233] width 60 height 16
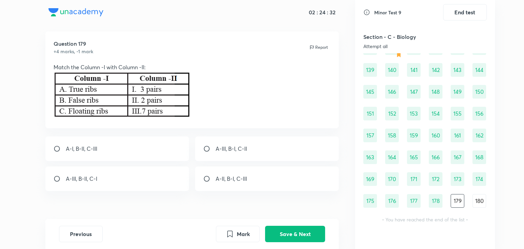
scroll to position [11, 0]
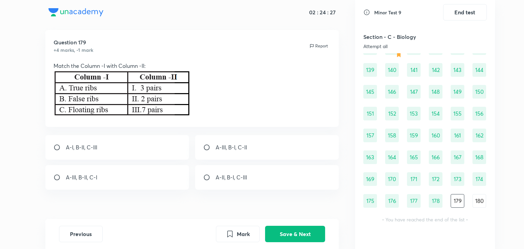
click at [221, 145] on p "A-III, B-I, C-II" at bounding box center [231, 147] width 31 height 8
radio input "true"
click at [291, 235] on button "Save & Next" at bounding box center [295, 233] width 60 height 16
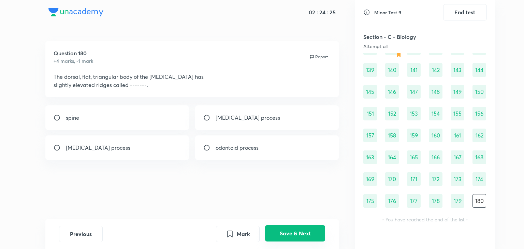
scroll to position [0, 0]
click at [235, 129] on div "[MEDICAL_DATA] process" at bounding box center [267, 117] width 144 height 25
radio input "true"
click at [291, 229] on button "Save & Next" at bounding box center [295, 233] width 60 height 16
